Goal: Transaction & Acquisition: Register for event/course

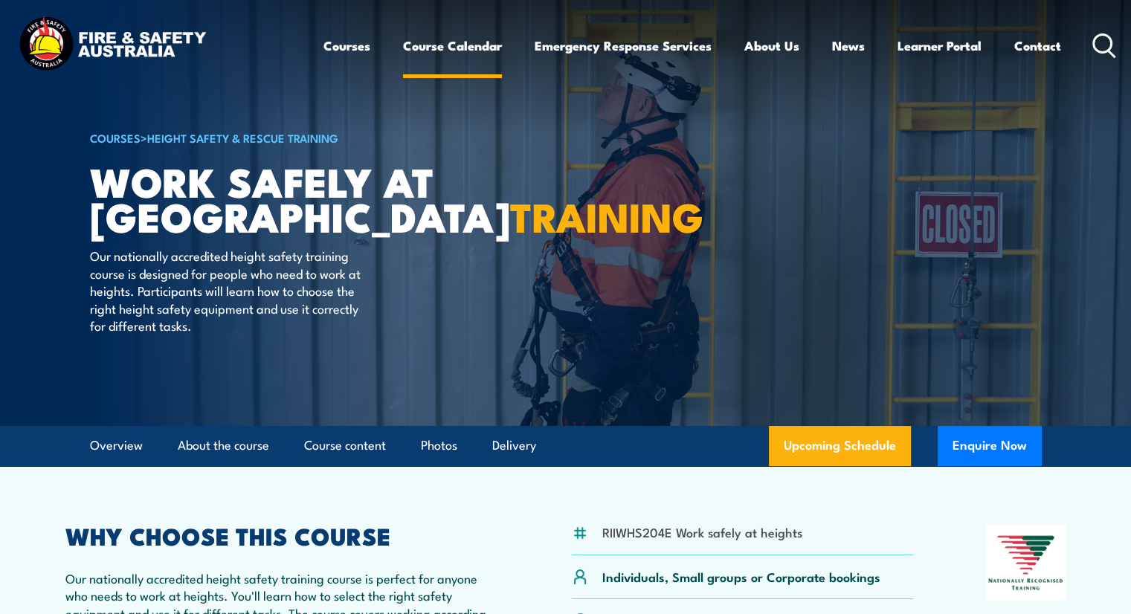
click at [474, 48] on link "Course Calendar" at bounding box center [452, 45] width 99 height 39
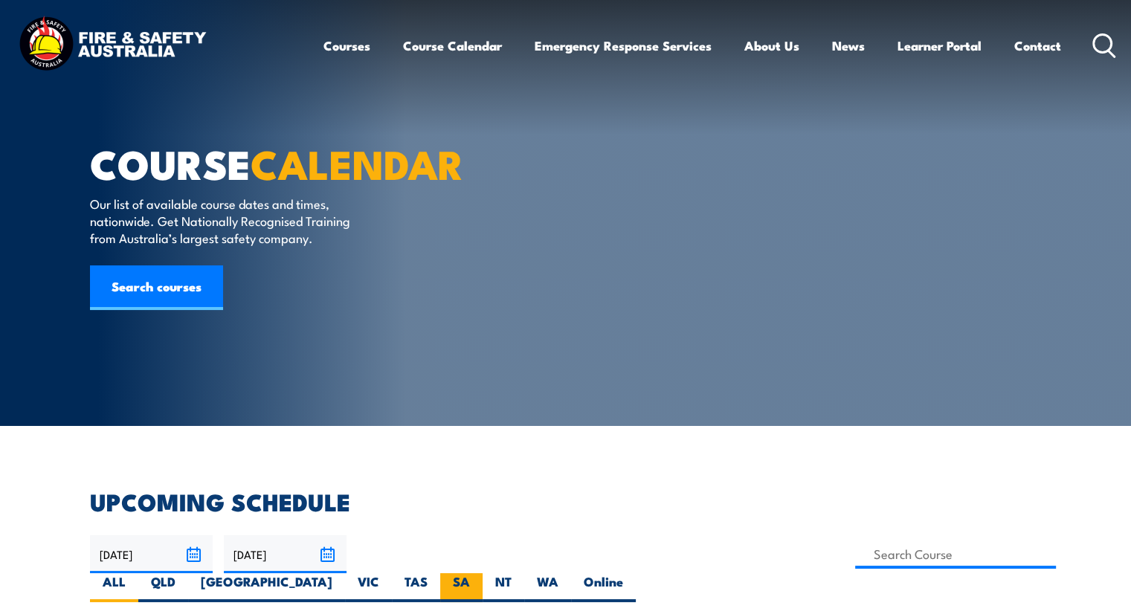
click at [482, 573] on label "SA" at bounding box center [461, 587] width 42 height 29
click at [479, 573] on input "SA" at bounding box center [475, 578] width 10 height 10
radio input "true"
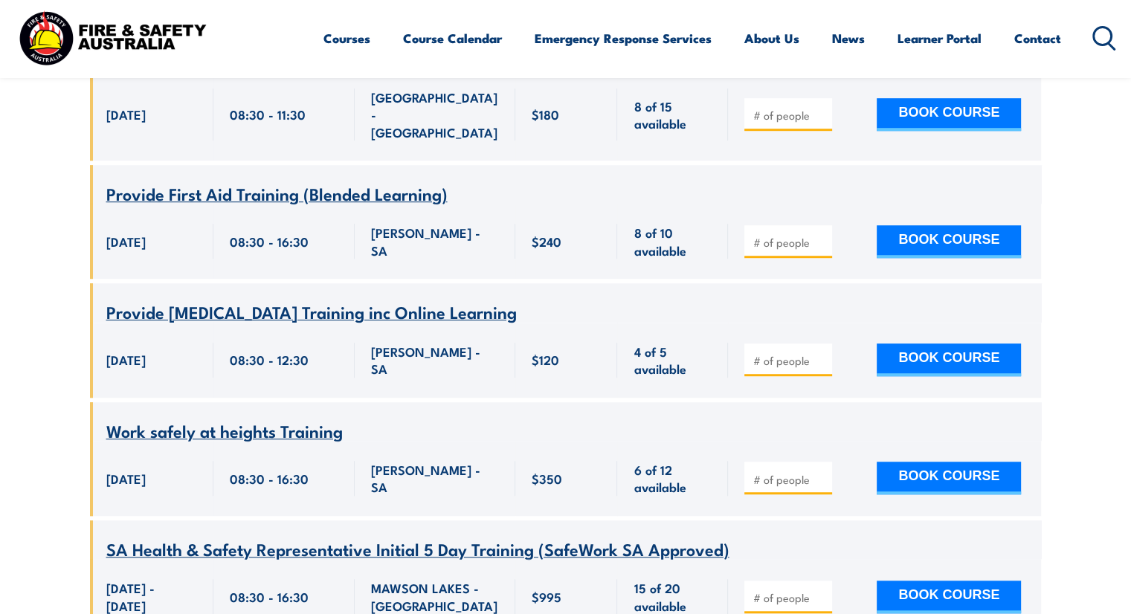
scroll to position [977, 0]
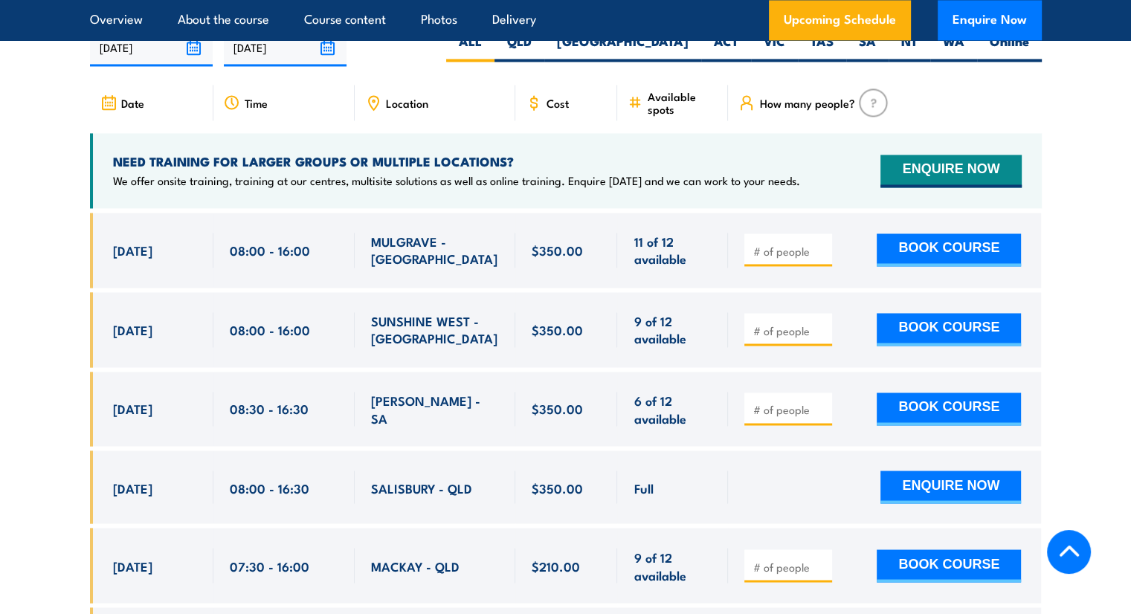
scroll to position [2405, 0]
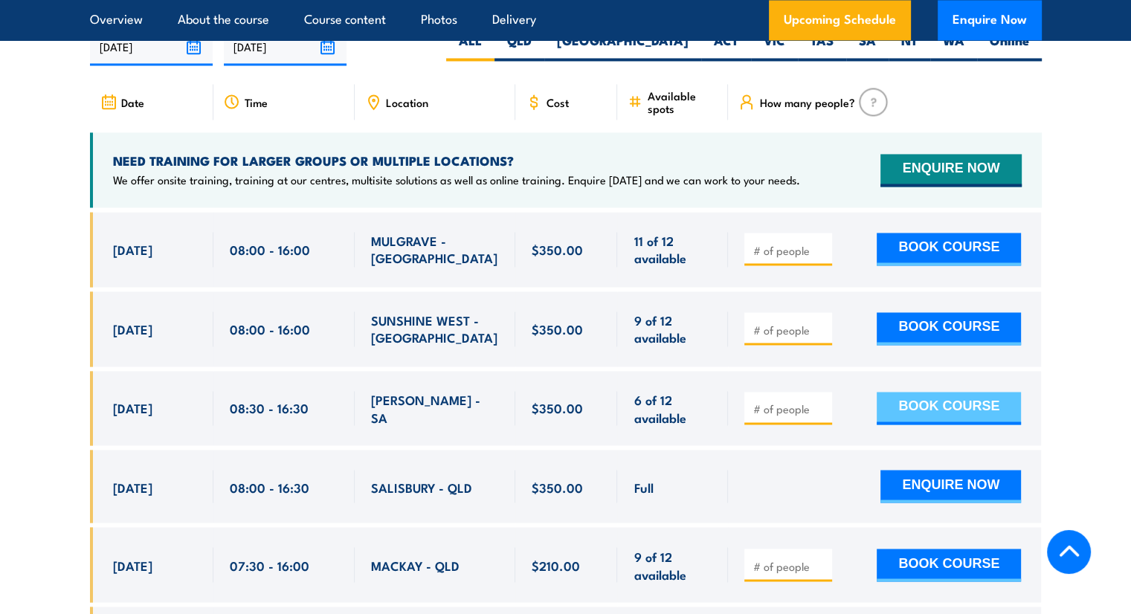
click at [928, 392] on button "BOOK COURSE" at bounding box center [948, 408] width 144 height 33
click at [806, 399] on span at bounding box center [787, 407] width 77 height 17
click at [806, 401] on input "number" at bounding box center [789, 408] width 74 height 15
type input "1"
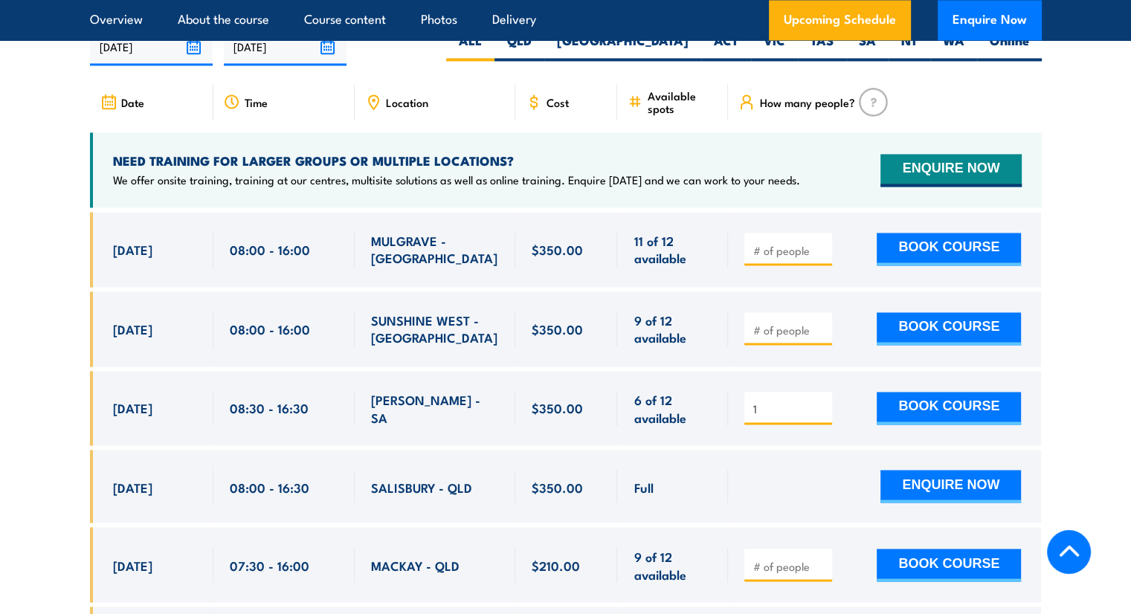
click at [821, 401] on input "1" at bounding box center [789, 408] width 74 height 15
click at [922, 392] on button "BOOK COURSE" at bounding box center [948, 408] width 144 height 33
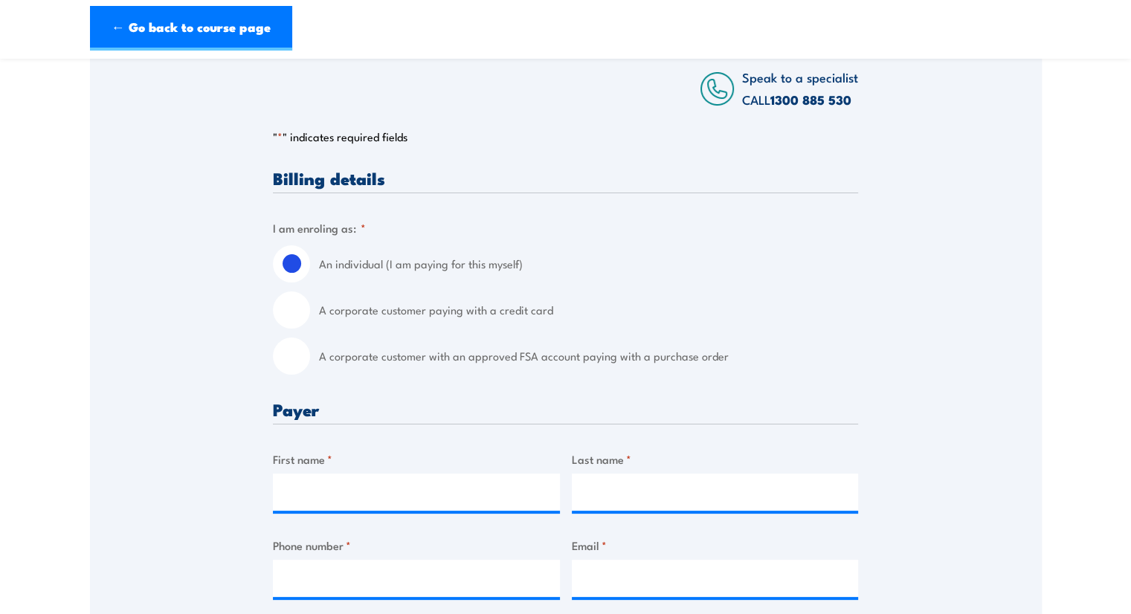
scroll to position [245, 0]
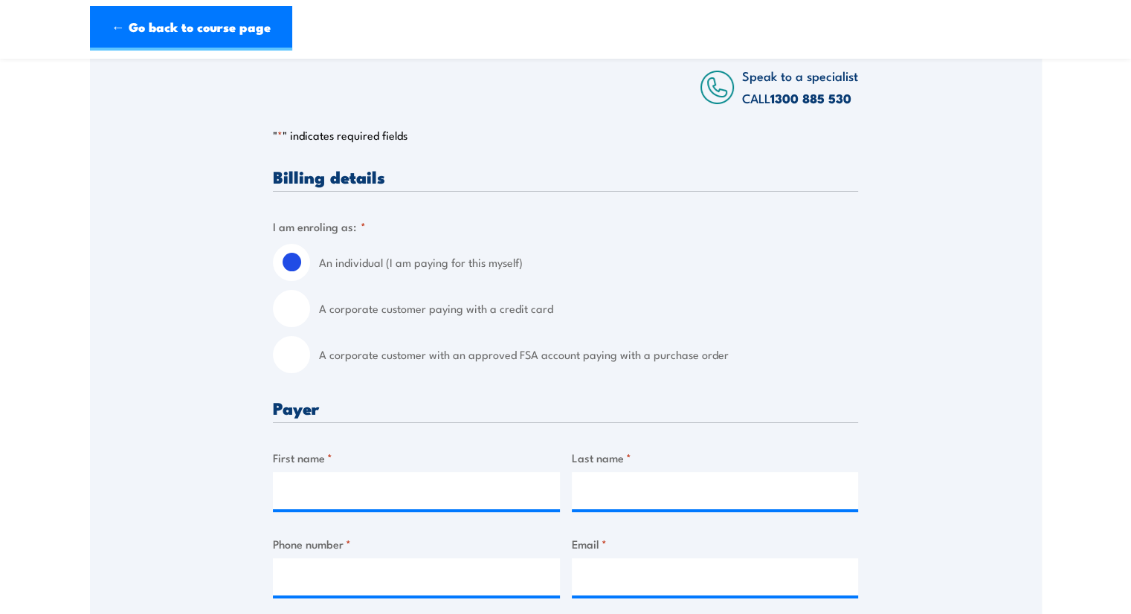
click at [306, 323] on div "A corporate customer paying with a credit card" at bounding box center [565, 308] width 585 height 37
click at [301, 312] on input "A corporate customer paying with a credit card" at bounding box center [291, 308] width 37 height 37
radio input "true"
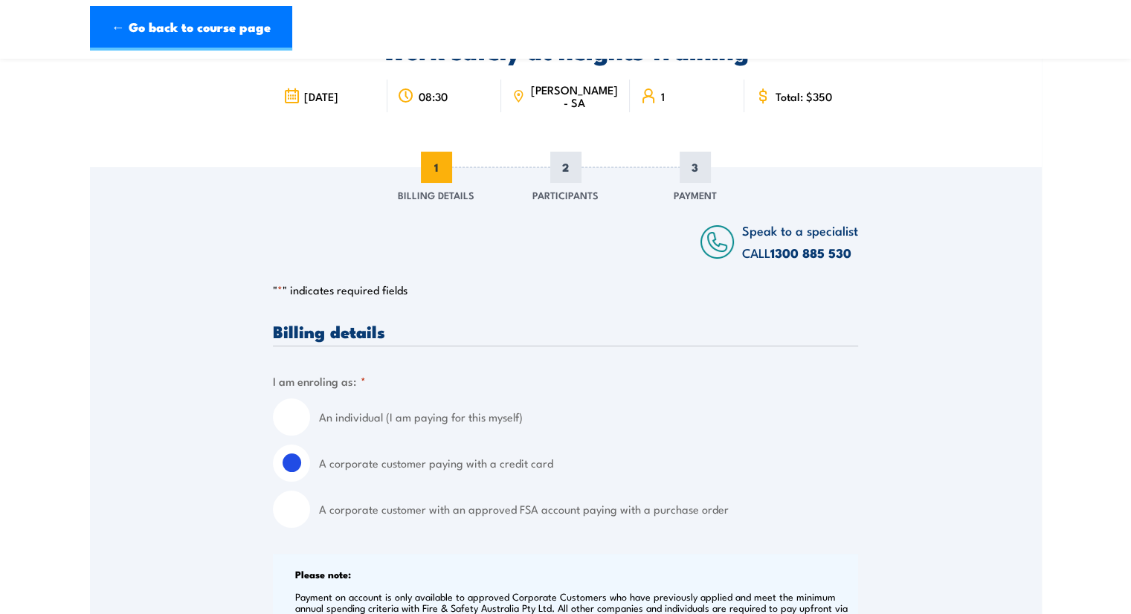
scroll to position [177, 0]
